Goal: Complete application form

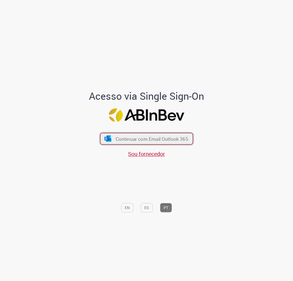
click at [170, 138] on span "Continuar com Email Outlook 365" at bounding box center [152, 139] width 73 height 6
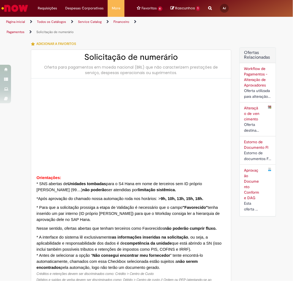
type input "**********"
